Goal: Task Accomplishment & Management: Manage account settings

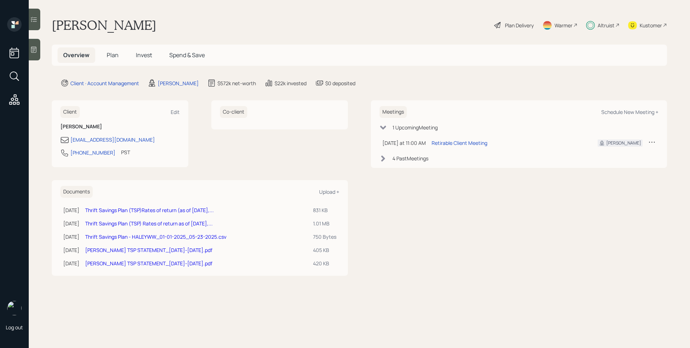
click at [602, 23] on div "Altruist" at bounding box center [605, 26] width 17 height 8
click at [507, 23] on div "Plan Delivery" at bounding box center [519, 26] width 29 height 8
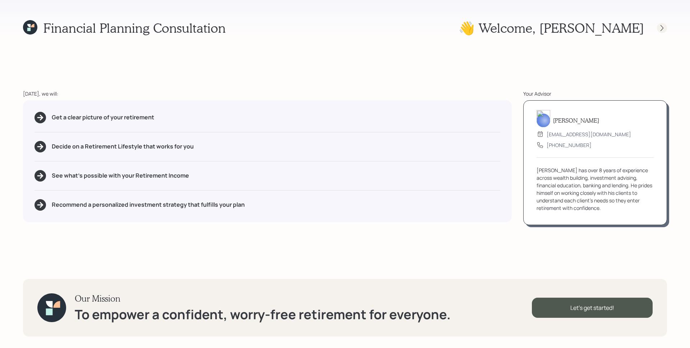
click at [660, 27] on icon at bounding box center [661, 27] width 7 height 7
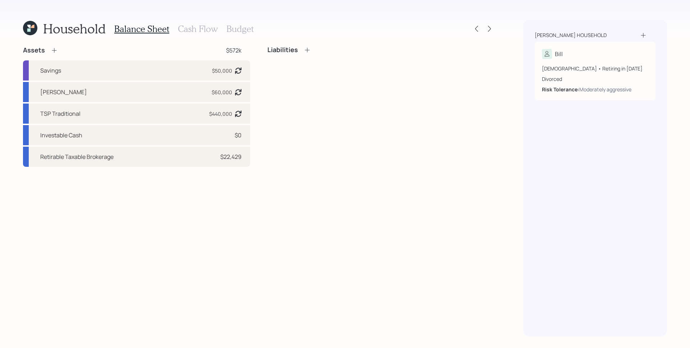
click at [281, 96] on div "Liabilities" at bounding box center [380, 106] width 227 height 121
click at [227, 94] on div "$60,000" at bounding box center [222, 92] width 20 height 8
select select "roth_457b"
select select "aggressive"
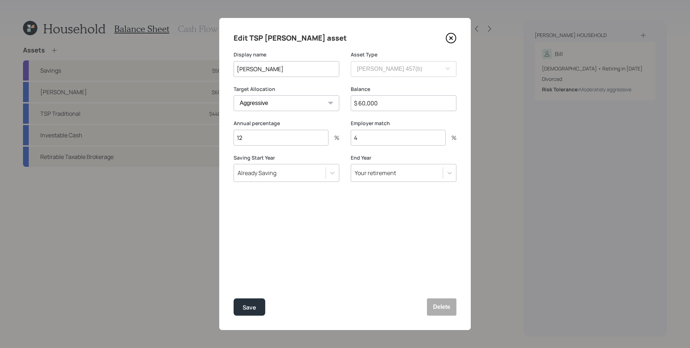
click at [451, 31] on div "Edit TSP [PERSON_NAME] asset Display name TSP [PERSON_NAME] Asset Type SEP [PER…" at bounding box center [344, 174] width 251 height 312
click at [451, 35] on icon at bounding box center [450, 38] width 11 height 11
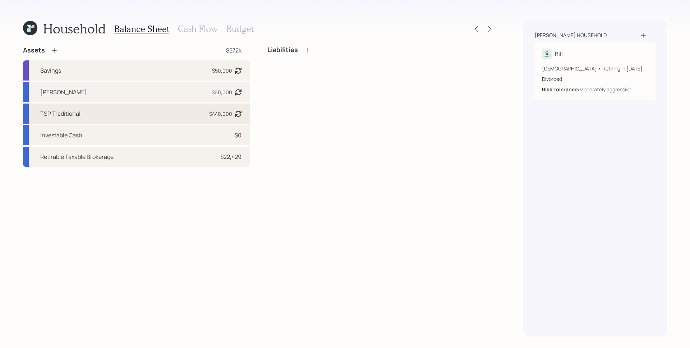
click at [221, 106] on div "TSP Traditional $440,000 Asset balance last updated on [DATE]." at bounding box center [136, 113] width 227 height 20
select select "state_local_government_sponsored"
select select "aggressive"
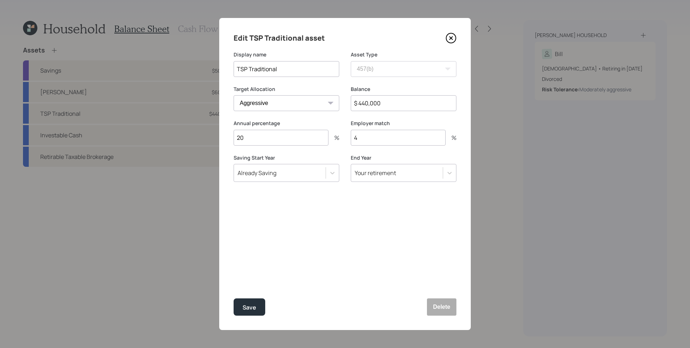
click at [455, 34] on icon at bounding box center [450, 38] width 11 height 11
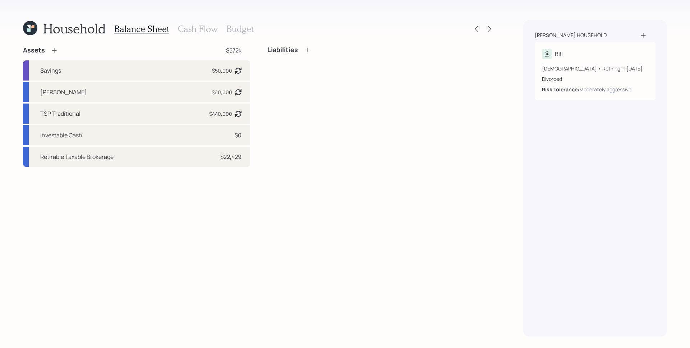
click at [203, 29] on h3 "Cash Flow" at bounding box center [198, 29] width 40 height 10
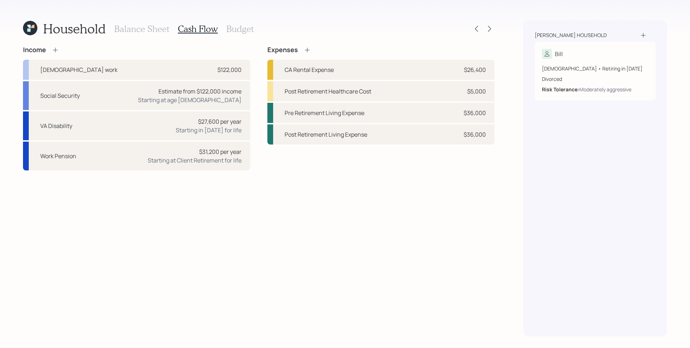
click at [433, 212] on div "Income [DEMOGRAPHIC_DATA] work $122,000 Social Security Estimate from $122,000 …" at bounding box center [258, 191] width 471 height 290
click at [153, 27] on h3 "Balance Sheet" at bounding box center [141, 29] width 55 height 10
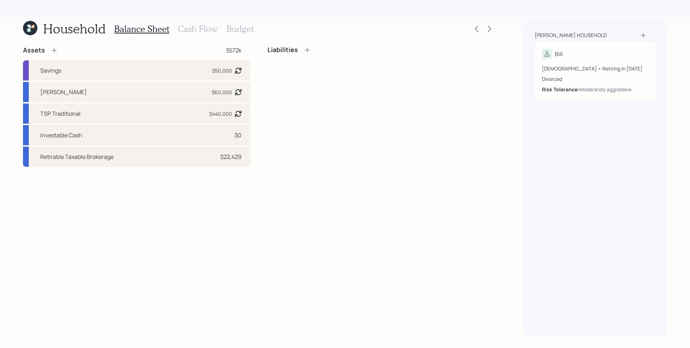
click at [398, 199] on div "Assets $572k Savings $50,000 Asset balance last updated on [DATE]. TSP [PERSON_…" at bounding box center [258, 191] width 471 height 290
click at [486, 29] on icon at bounding box center [489, 28] width 7 height 7
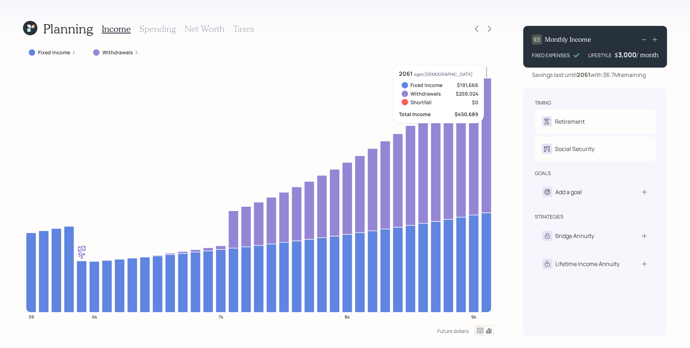
click at [515, 200] on div "Planning Income Spending Net Worth Taxes Fixed Income Withdrawals 59 64 74 84 9…" at bounding box center [345, 174] width 690 height 348
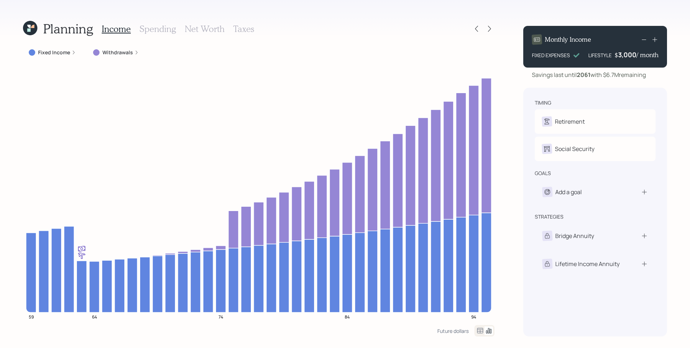
click at [156, 27] on h3 "Spending" at bounding box center [157, 29] width 37 height 10
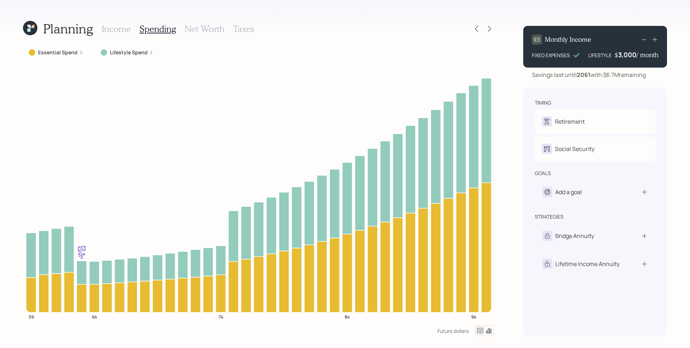
click at [139, 53] on label "Lifestyle Spend" at bounding box center [129, 52] width 38 height 7
